Goal: Task Accomplishment & Management: Use online tool/utility

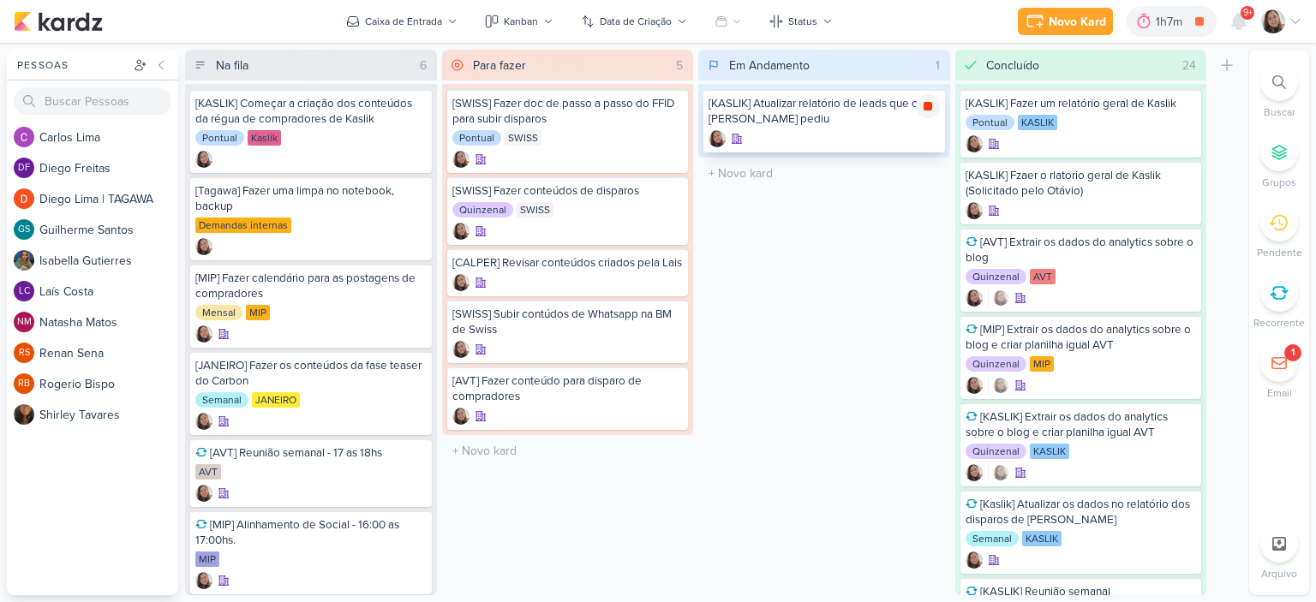
click at [924, 102] on icon at bounding box center [927, 106] width 9 height 9
click at [559, 198] on div "[SWISS] Fazer conteúdos de disparos" at bounding box center [567, 190] width 231 height 15
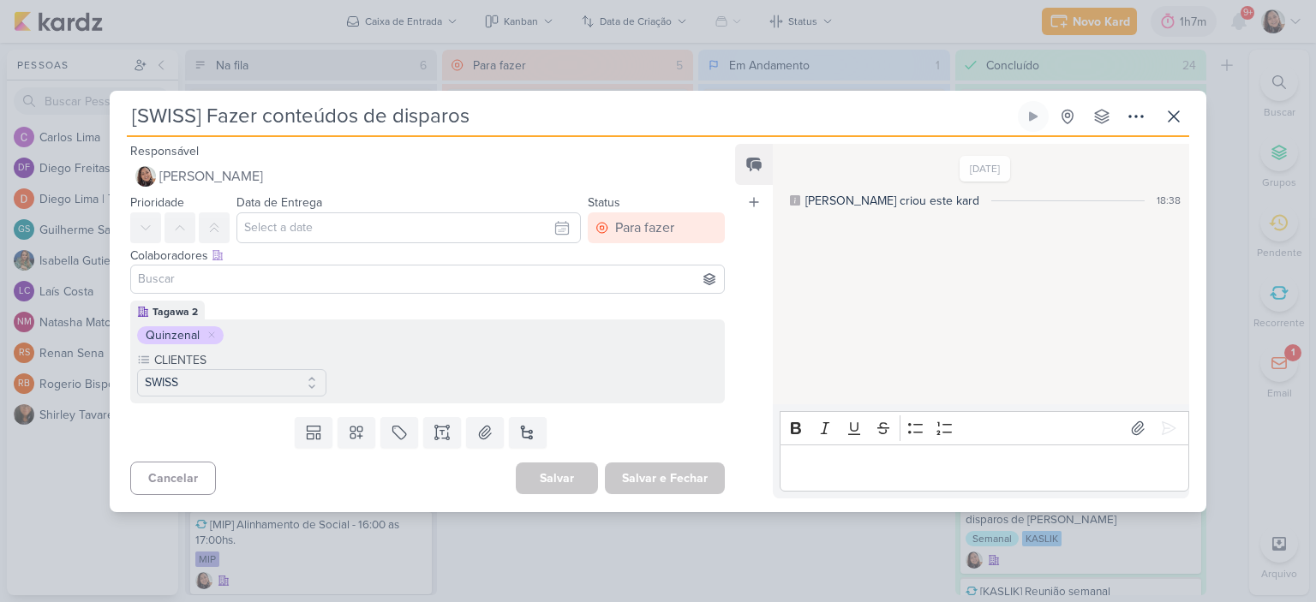
click at [251, 116] on input "[SWISS] Fazer conteúdos de disparos" at bounding box center [571, 116] width 888 height 31
type input "[SWISS] A conteúdos de disparos"
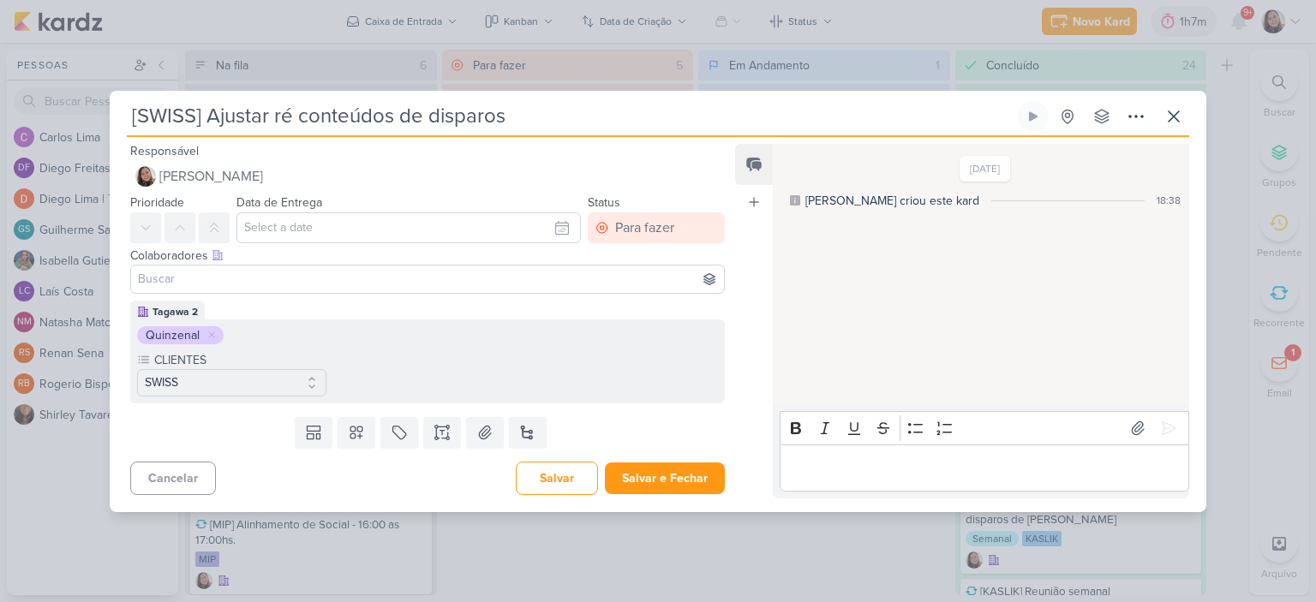
type input "[SWISS] Ajustar rég conteúdos de disparos"
type input "[SWISS] Ajustar régua conteúdos de disparos"
type input "[SWISS] Ajustar régua de Sw conteúdos de disparos"
type input "[SWISS] Ajustar régua de Swiss conteúdos de disparos"
type input "[SWISS] Ajustar régua de Swissteúdos de disparos"
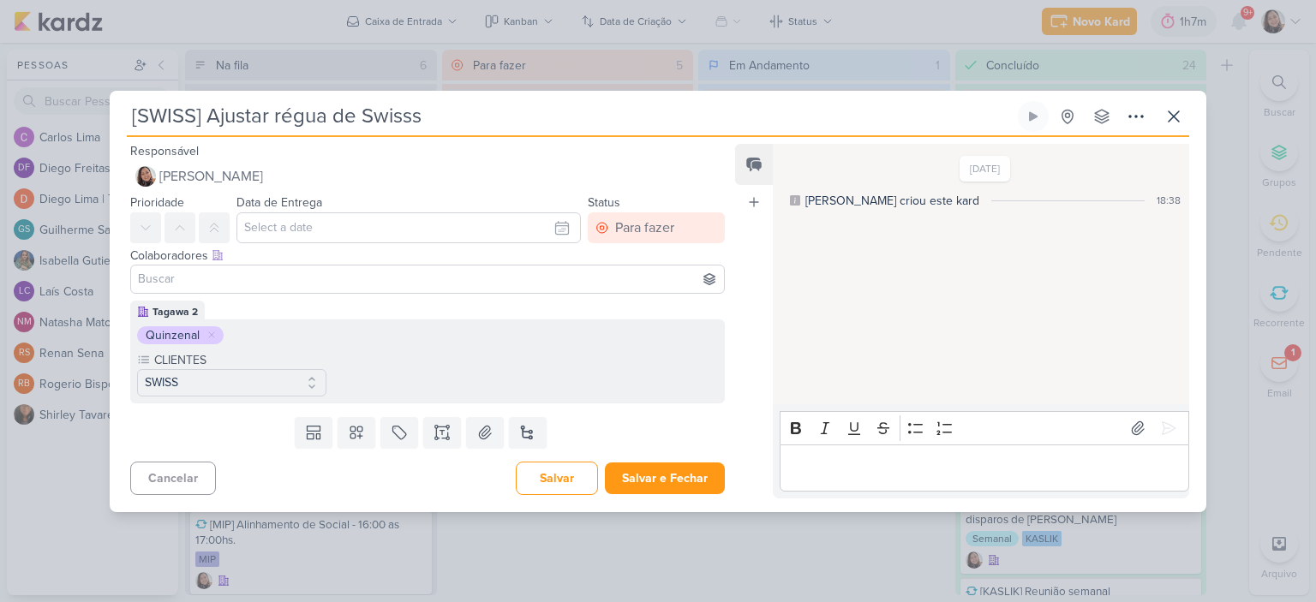
type input "[SWISS] Ajustar régua de Swiss"
click at [693, 475] on button "Salvar e Fechar" at bounding box center [665, 479] width 120 height 32
